Goal: Information Seeking & Learning: Learn about a topic

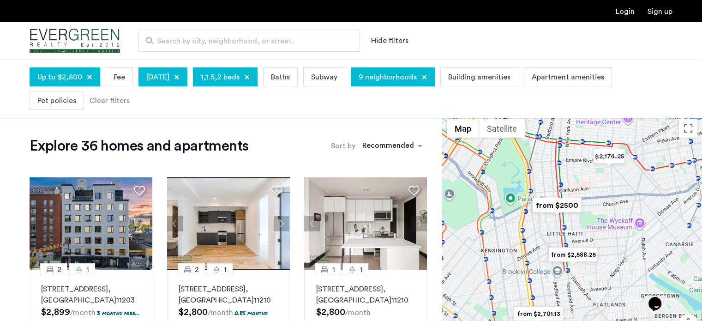
click at [226, 39] on span "Search by city, neighborhood, or street." at bounding box center [245, 41] width 177 height 11
click at [226, 39] on input "Search by city, neighborhood, or street." at bounding box center [249, 41] width 222 height 22
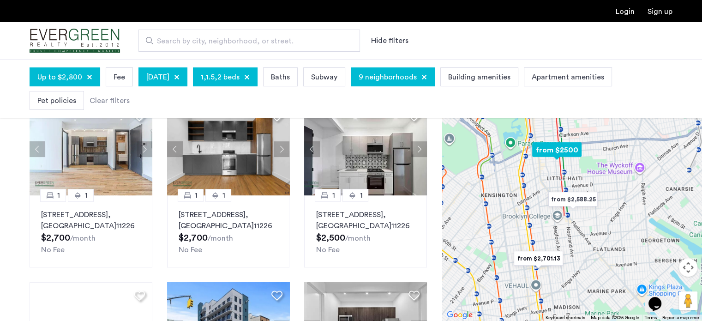
scroll to position [277, 0]
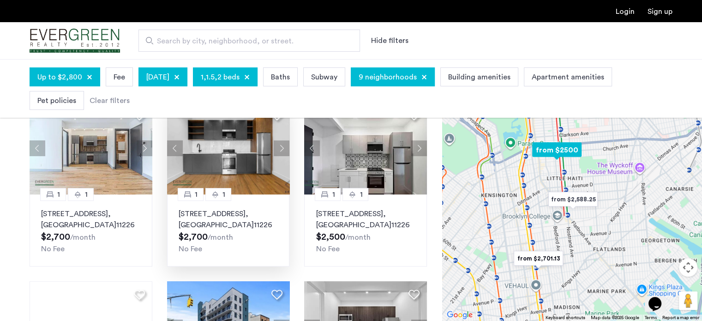
click at [225, 167] on img at bounding box center [228, 148] width 123 height 92
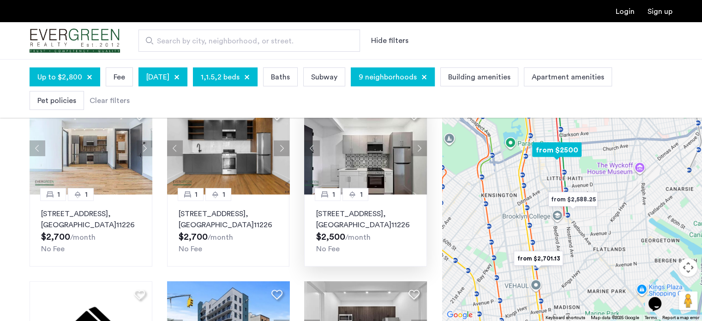
click at [361, 169] on img at bounding box center [365, 148] width 123 height 92
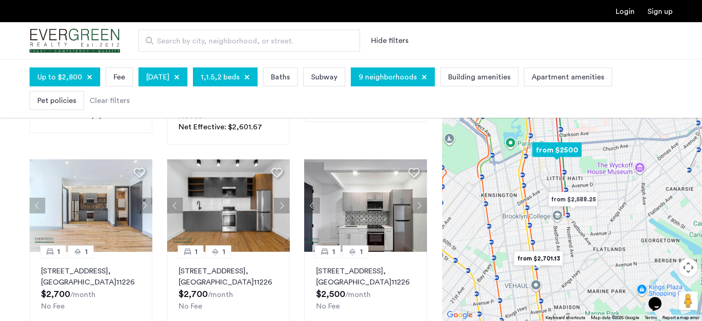
scroll to position [0, 0]
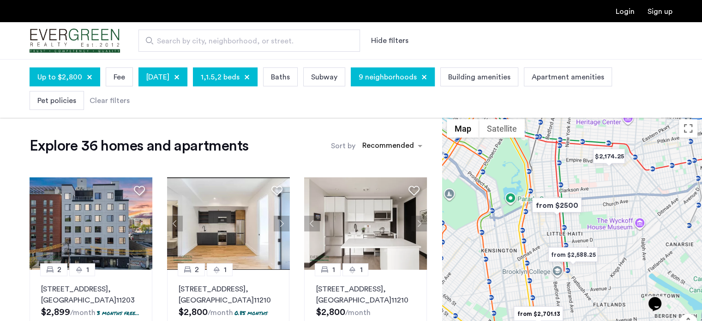
click at [87, 76] on div at bounding box center [90, 77] width 6 height 6
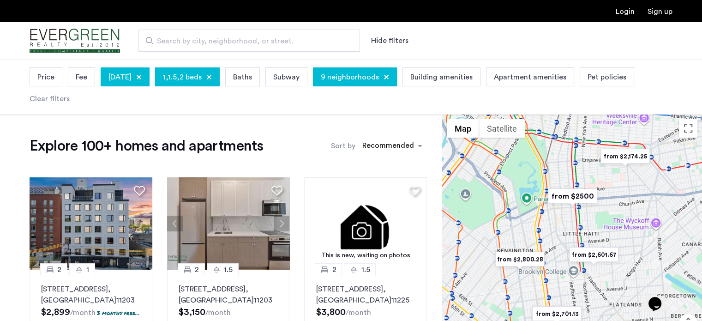
click at [53, 76] on span "Price" at bounding box center [45, 77] width 17 height 11
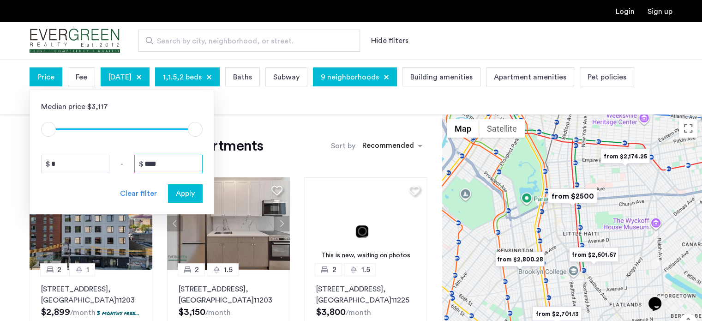
drag, startPoint x: 166, startPoint y: 160, endPoint x: 119, endPoint y: 157, distance: 47.2
click at [119, 157] on div "* - ****" at bounding box center [122, 164] width 162 height 18
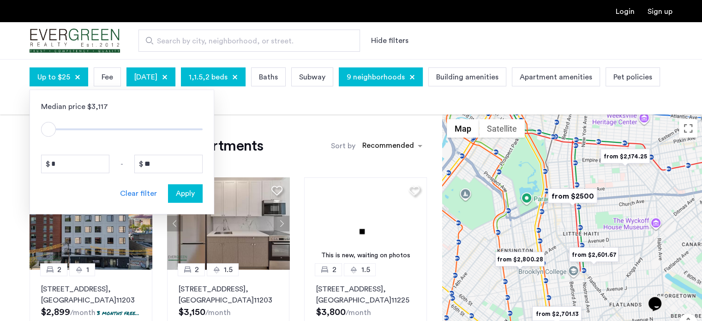
click at [119, 157] on div "* - **" at bounding box center [122, 164] width 162 height 18
click at [160, 162] on input "**" at bounding box center [168, 164] width 68 height 18
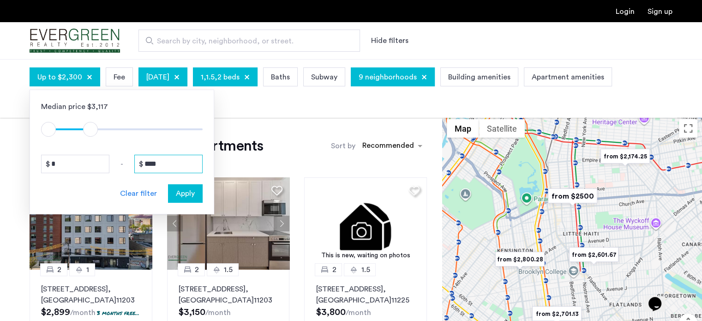
type input "****"
click at [186, 189] on span "Apply" at bounding box center [185, 193] width 19 height 11
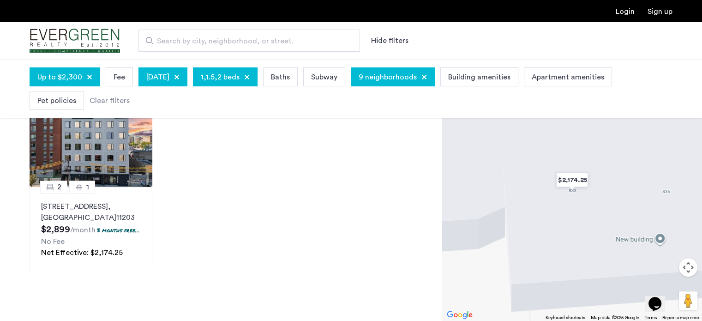
scroll to position [77, 0]
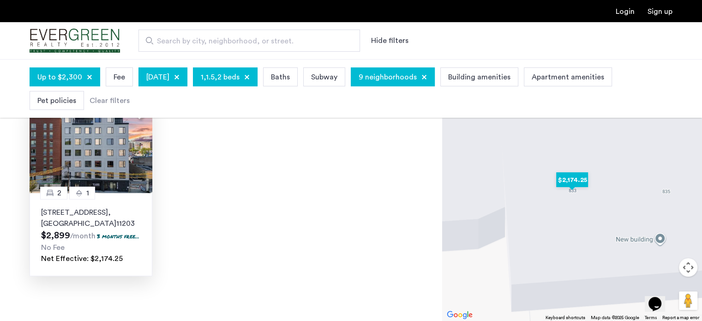
click at [96, 162] on img at bounding box center [91, 147] width 123 height 92
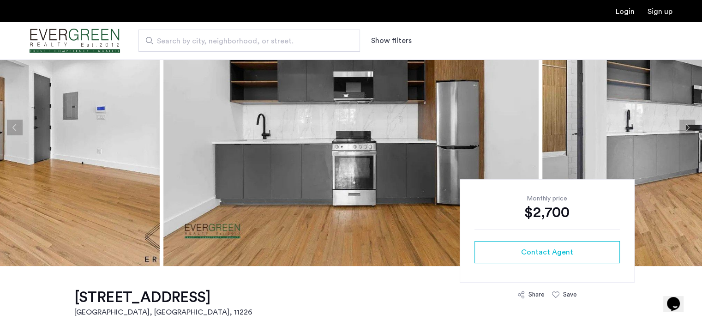
scroll to position [62, 0]
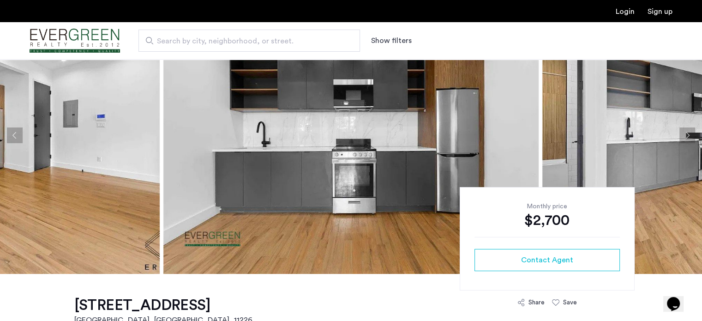
click at [689, 135] on button "Next apartment" at bounding box center [687, 135] width 16 height 16
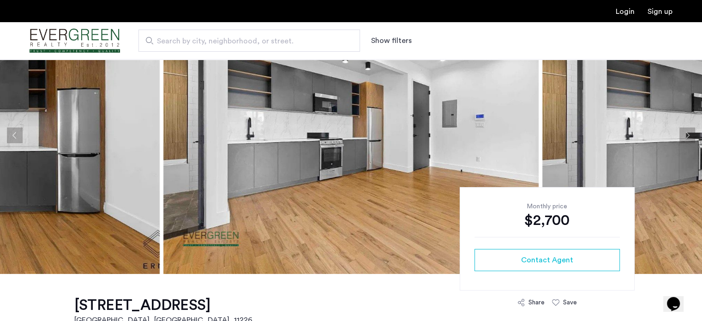
click at [689, 135] on button "Next apartment" at bounding box center [687, 135] width 16 height 16
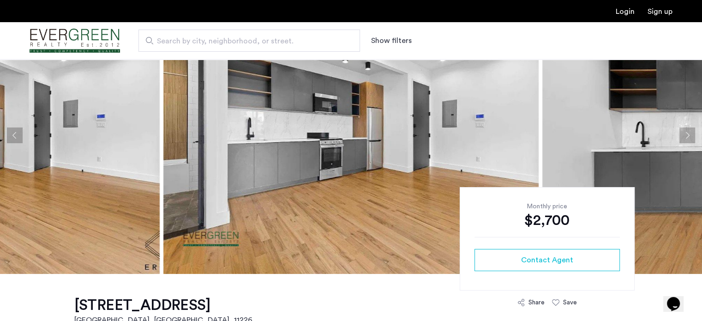
click at [689, 135] on button "Next apartment" at bounding box center [687, 135] width 16 height 16
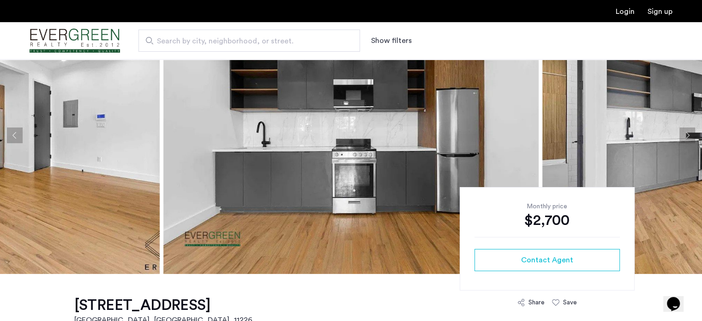
click at [689, 135] on button "Next apartment" at bounding box center [687, 135] width 16 height 16
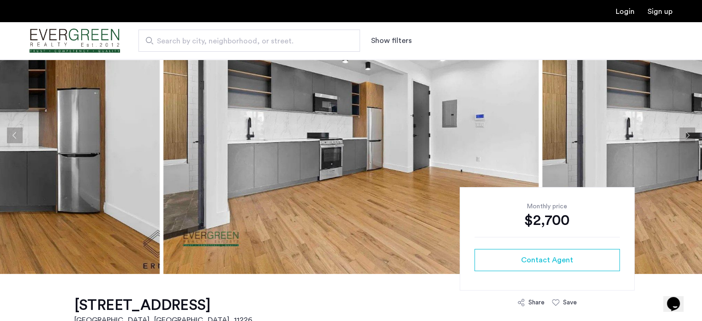
click at [689, 135] on button "Next apartment" at bounding box center [687, 135] width 16 height 16
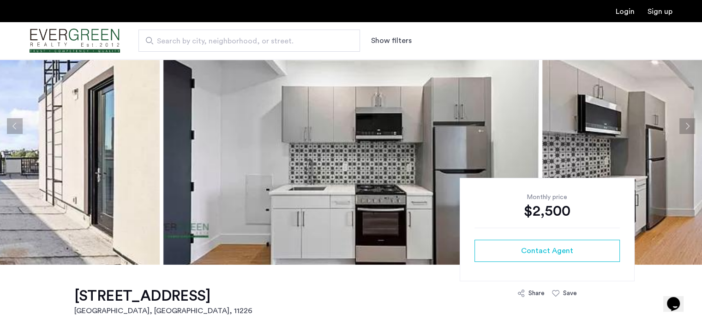
scroll to position [68, 0]
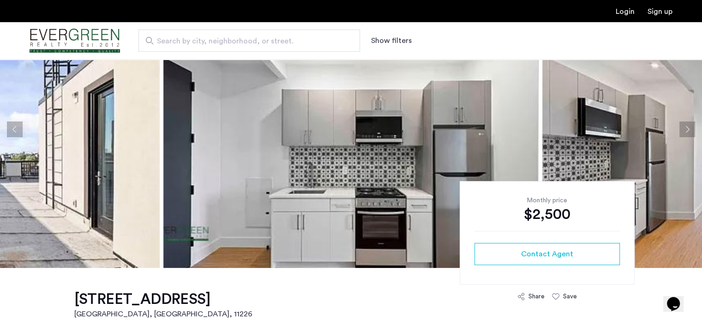
click at [689, 126] on button "Next apartment" at bounding box center [687, 129] width 16 height 16
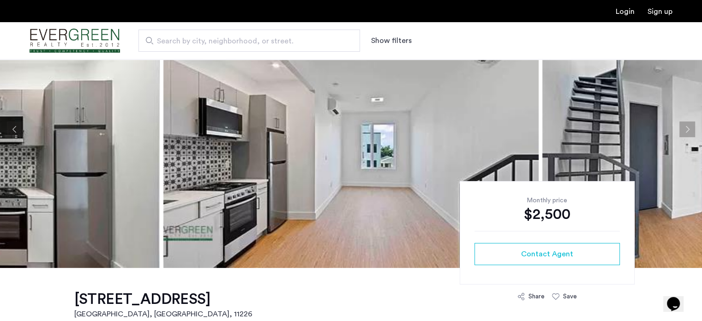
click at [689, 126] on button "Next apartment" at bounding box center [687, 129] width 16 height 16
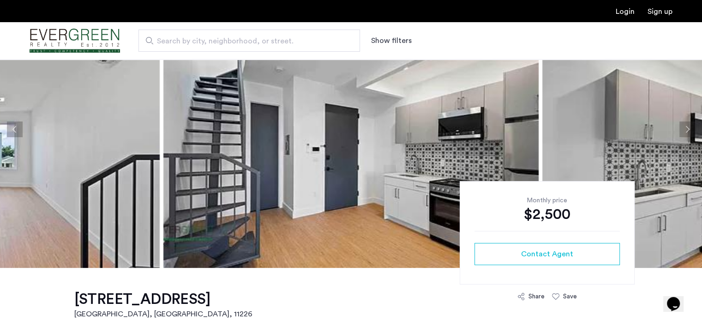
click at [685, 130] on button "Next apartment" at bounding box center [687, 129] width 16 height 16
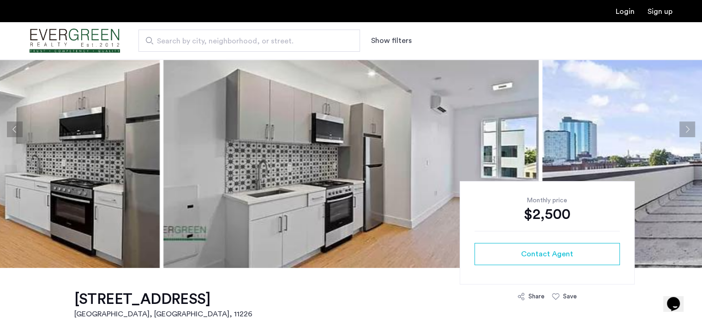
click at [685, 130] on button "Next apartment" at bounding box center [687, 129] width 16 height 16
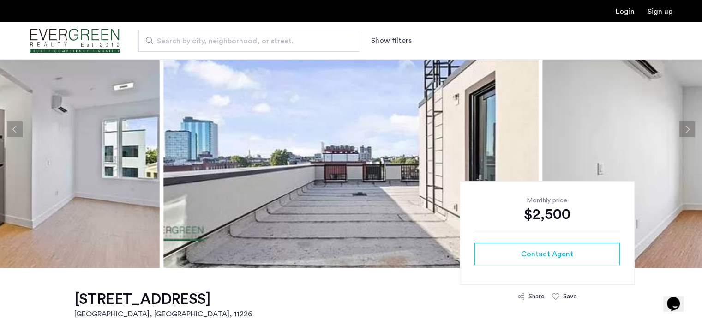
click at [685, 130] on button "Next apartment" at bounding box center [687, 129] width 16 height 16
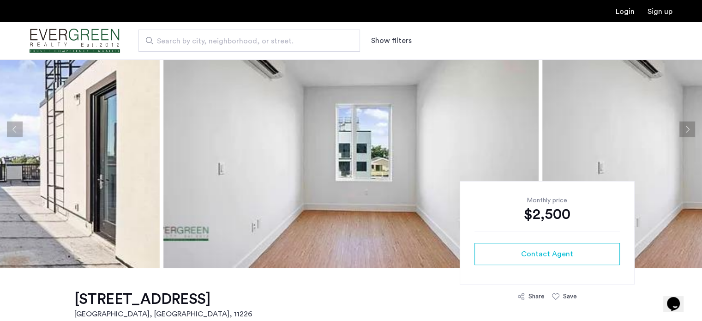
click at [685, 130] on button "Next apartment" at bounding box center [687, 129] width 16 height 16
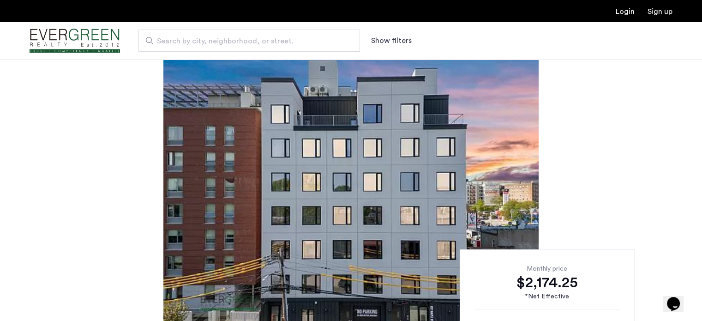
click at [454, 145] on img at bounding box center [350, 197] width 375 height 277
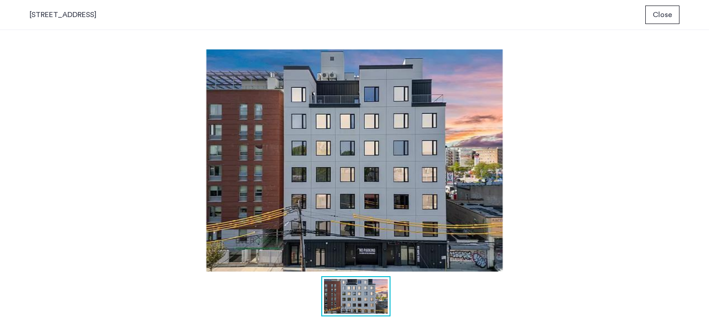
click at [660, 17] on span "Close" at bounding box center [662, 14] width 19 height 11
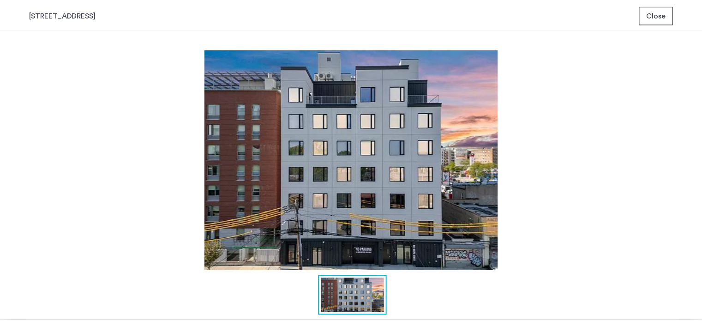
scroll to position [15, 0]
